Goal: Task Accomplishment & Management: Manage account settings

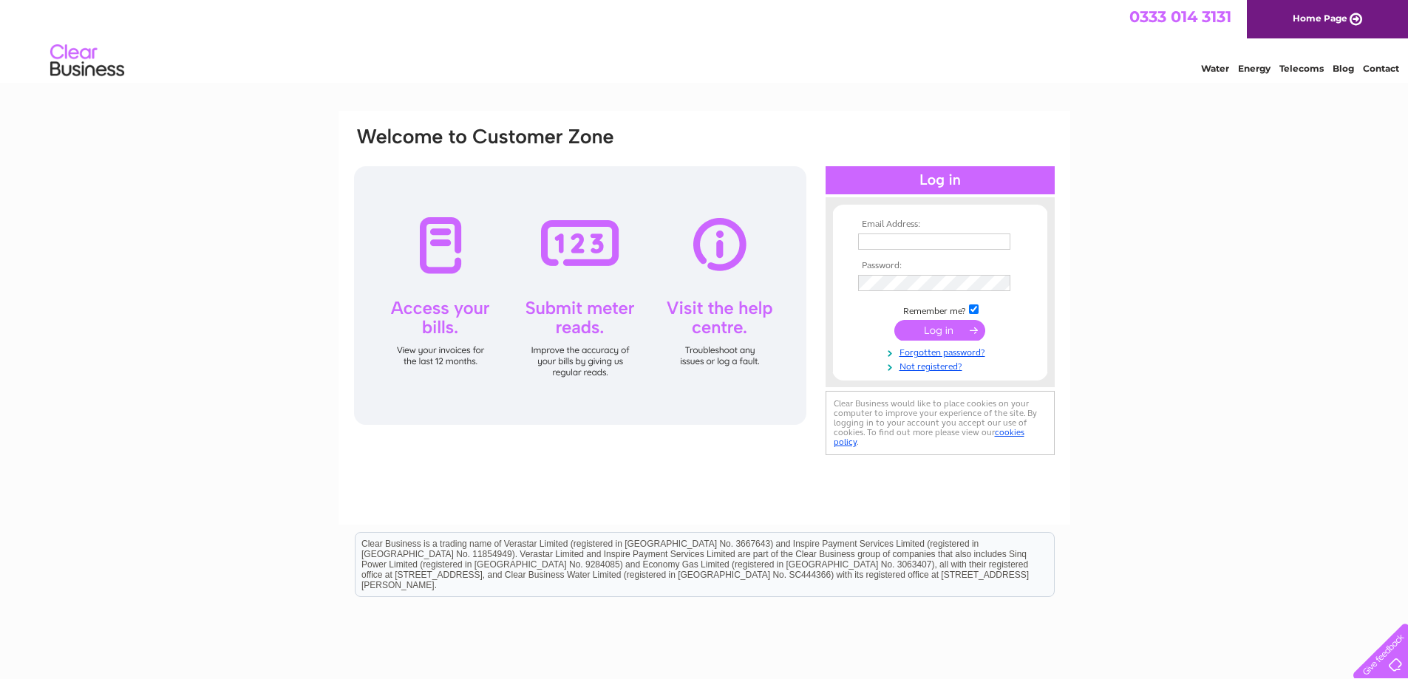
click at [869, 236] on input "text" at bounding box center [934, 242] width 152 height 16
type input "[PERSON_NAME][EMAIL_ADDRESS][DOMAIN_NAME]"
click at [894, 322] on input "submit" at bounding box center [939, 332] width 91 height 21
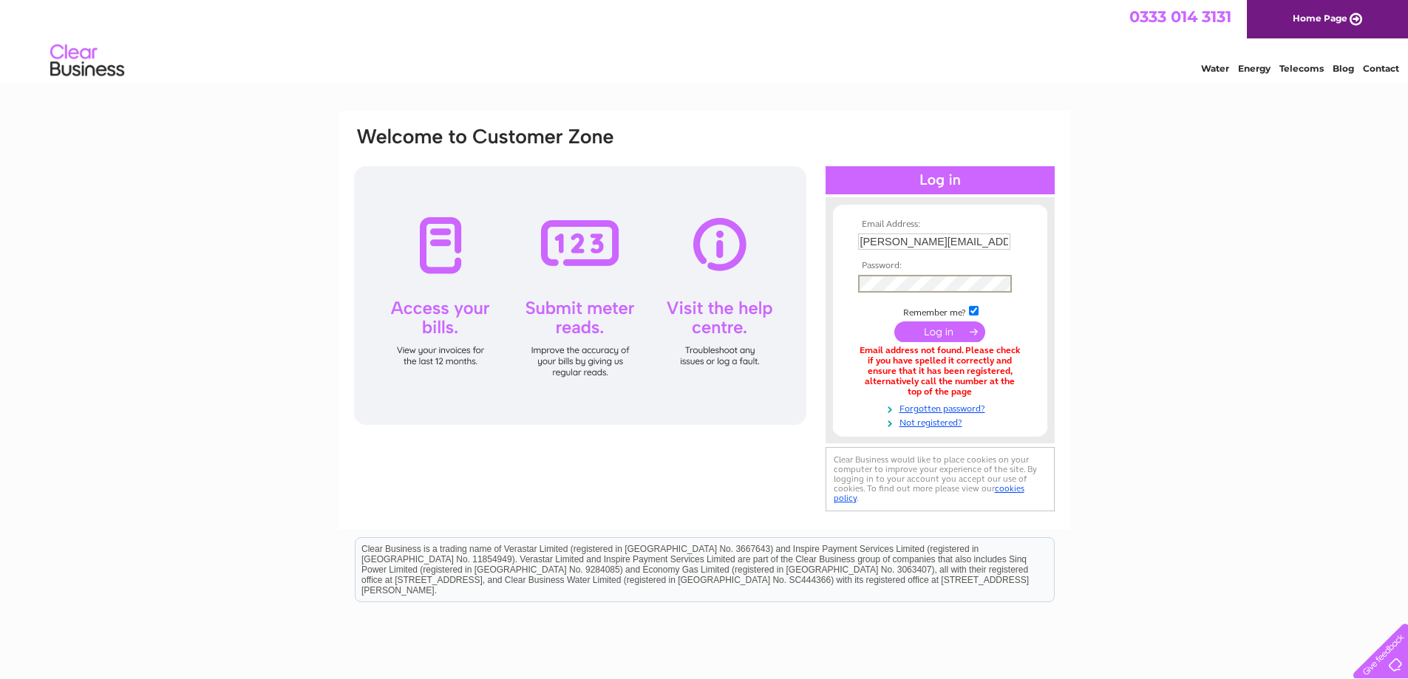
click at [894, 322] on input "submit" at bounding box center [939, 332] width 91 height 21
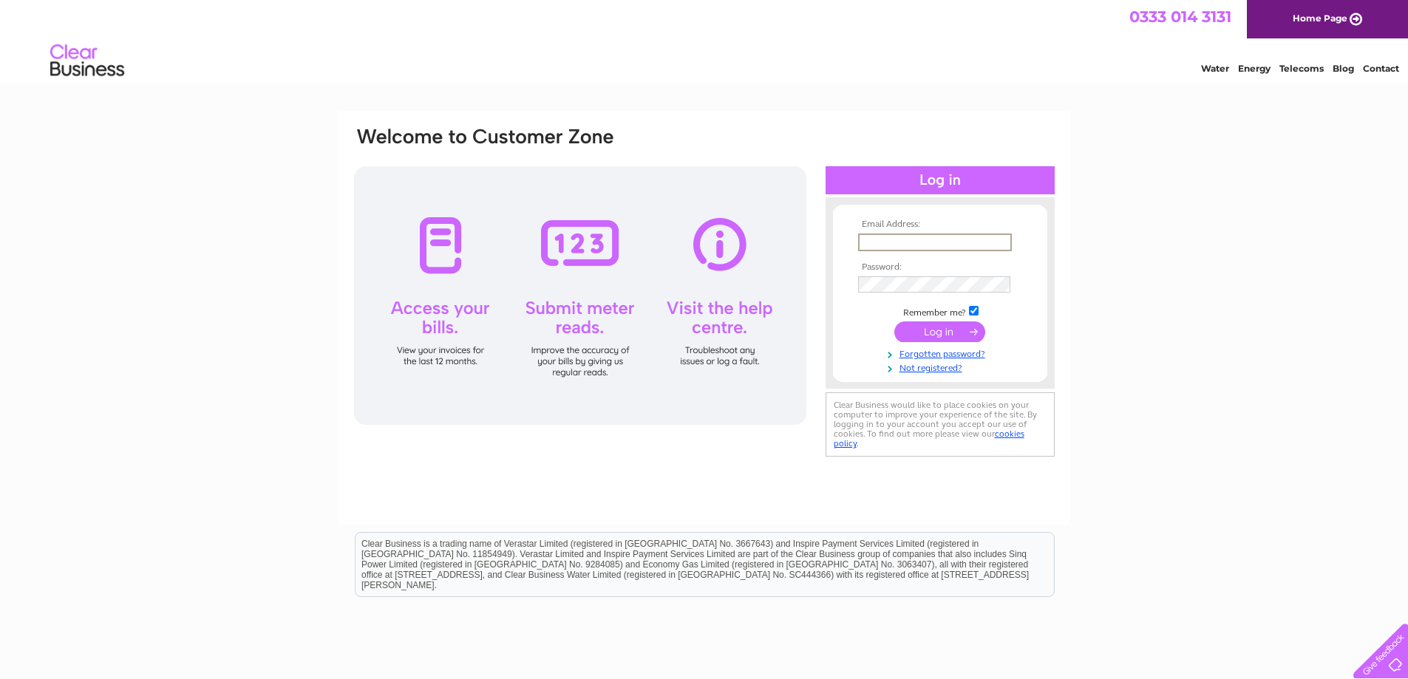
click at [897, 243] on input "text" at bounding box center [935, 243] width 154 height 18
